Goal: Transaction & Acquisition: Purchase product/service

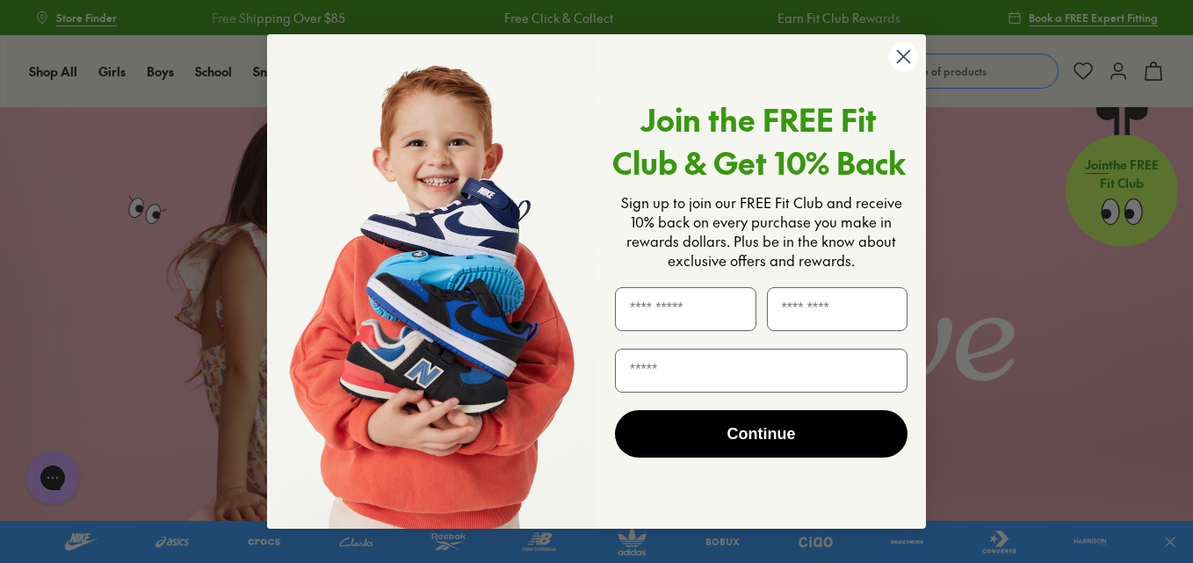
click at [916, 54] on circle "Close dialog" at bounding box center [903, 56] width 29 height 29
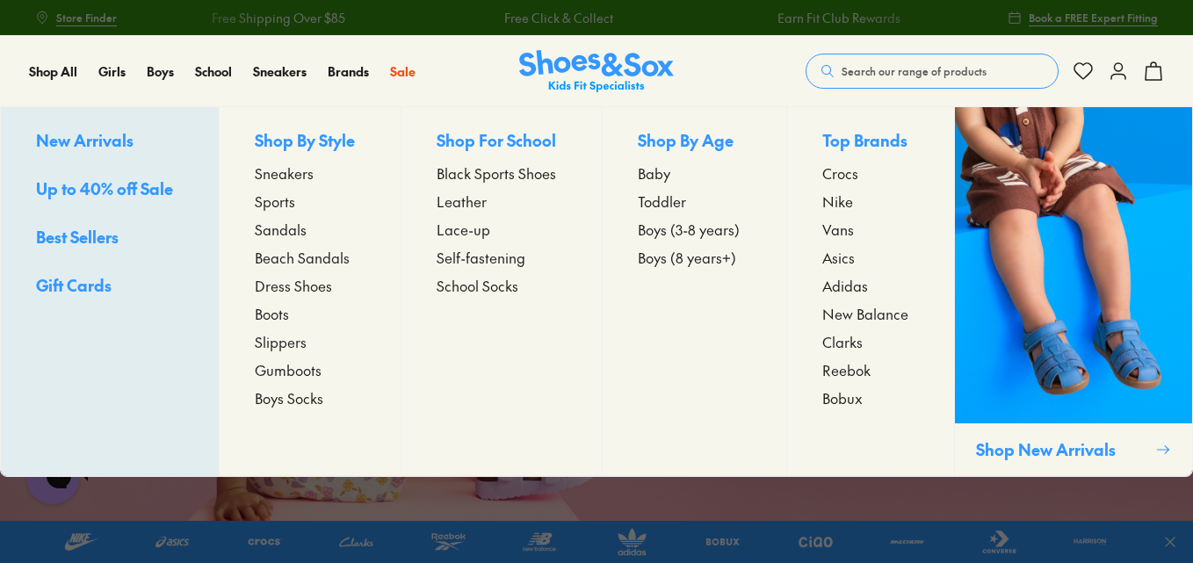
click at [280, 287] on span "Dress Shoes" at bounding box center [293, 285] width 77 height 21
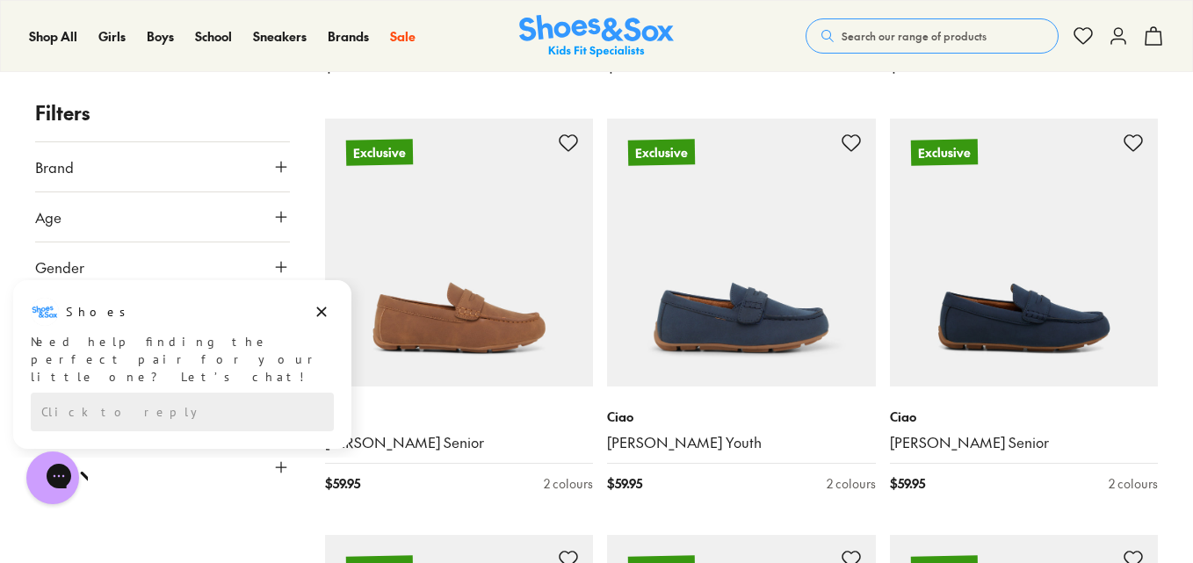
scroll to position [1091, 0]
